Goal: Task Accomplishment & Management: Use online tool/utility

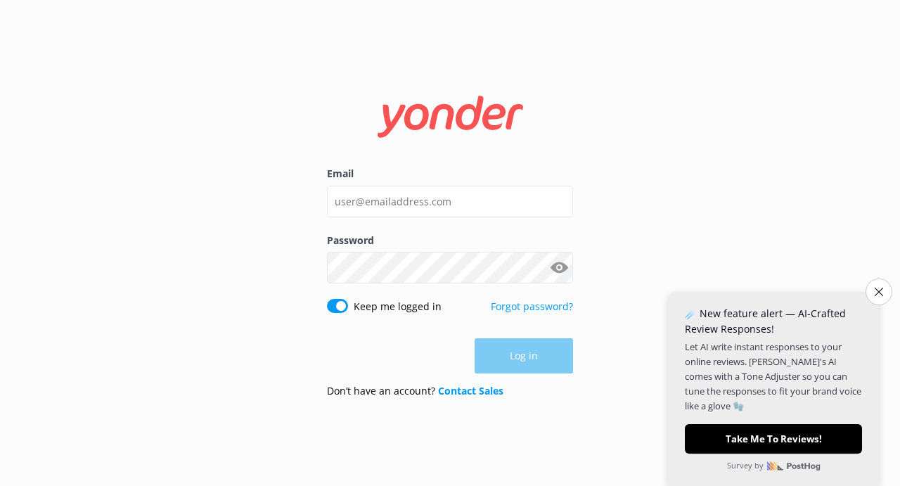
drag, startPoint x: 876, startPoint y: 289, endPoint x: 857, endPoint y: 285, distance: 19.4
click at [876, 290] on icon "Close survey" at bounding box center [879, 292] width 8 height 8
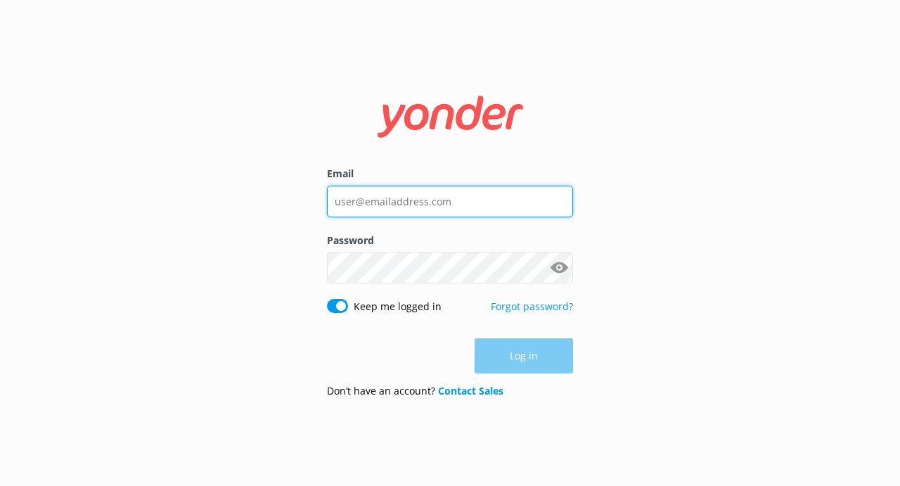
click at [475, 207] on input "Email" at bounding box center [450, 202] width 246 height 32
type input "[PERSON_NAME][EMAIL_ADDRESS][DOMAIN_NAME]"
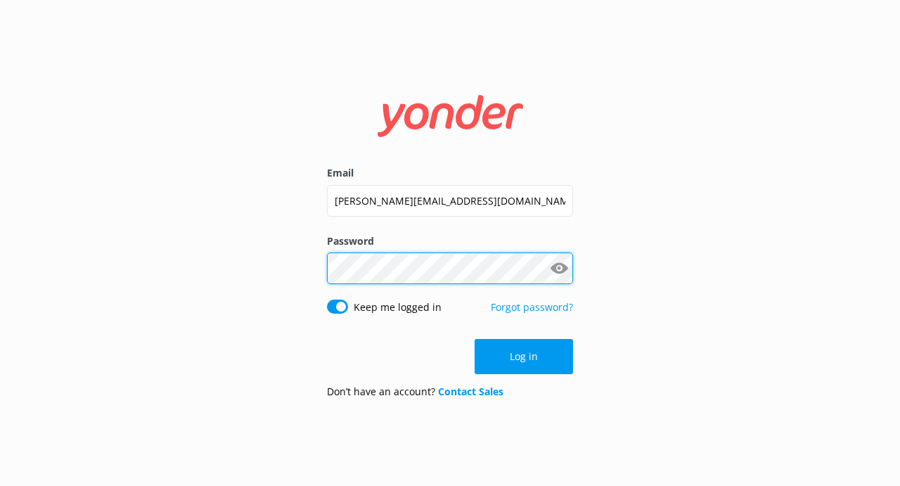
click button "Log in" at bounding box center [524, 356] width 98 height 35
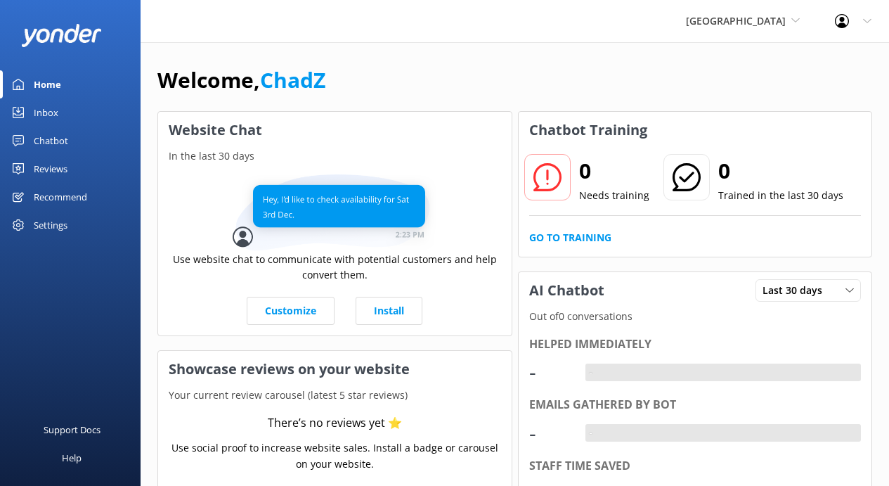
click at [45, 225] on div "Settings" at bounding box center [51, 225] width 34 height 28
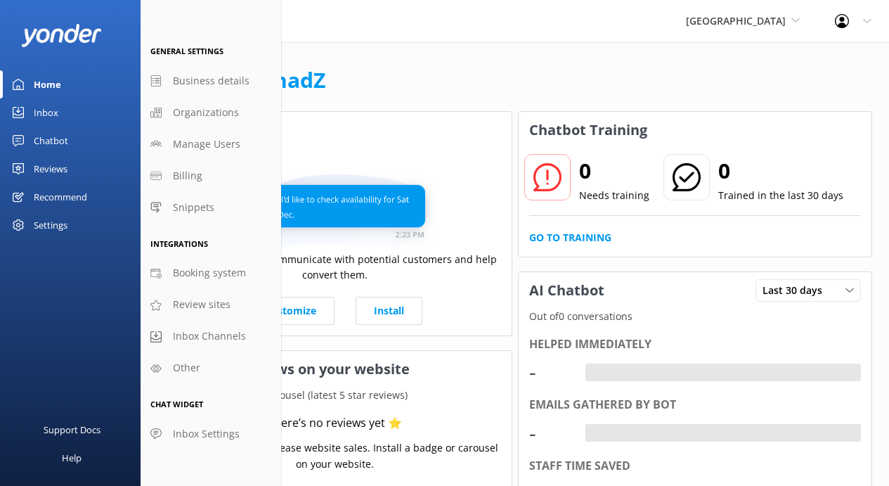
click at [52, 137] on div "Chatbot" at bounding box center [51, 141] width 34 height 28
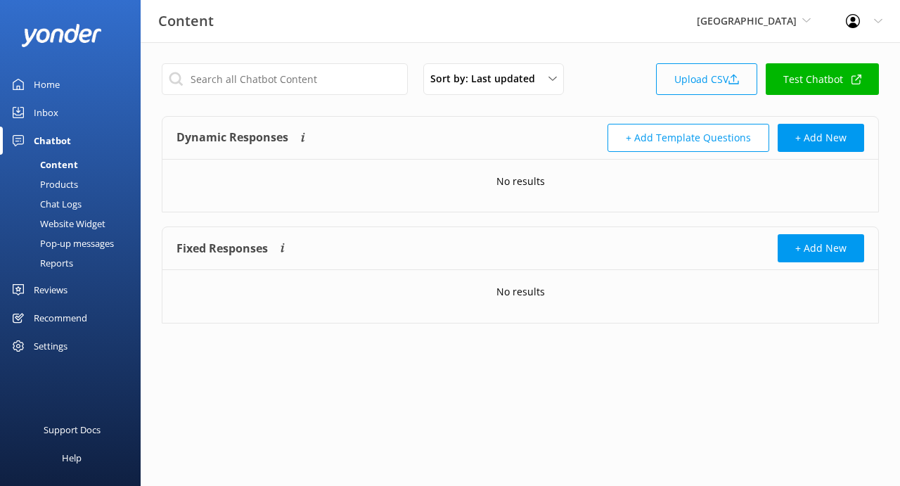
click at [705, 71] on link "Upload CSV" at bounding box center [706, 79] width 101 height 32
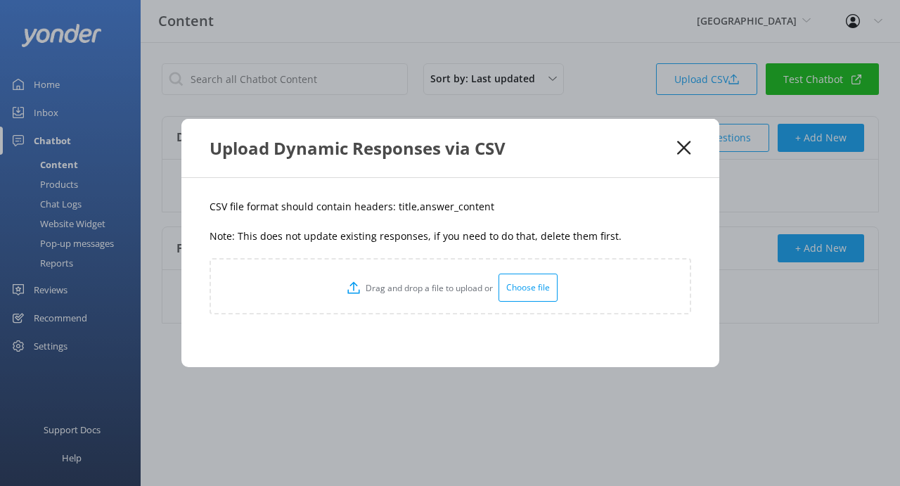
click at [531, 288] on div "Choose file" at bounding box center [527, 288] width 59 height 28
